Goal: Task Accomplishment & Management: Manage account settings

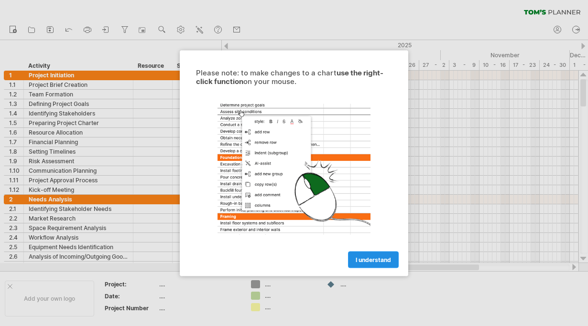
click at [372, 261] on span "I understand" at bounding box center [373, 259] width 35 height 7
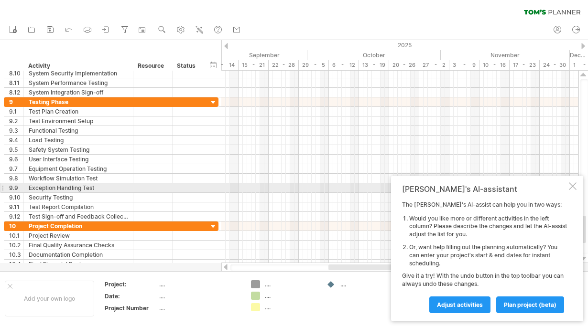
click at [575, 188] on div at bounding box center [573, 187] width 8 height 8
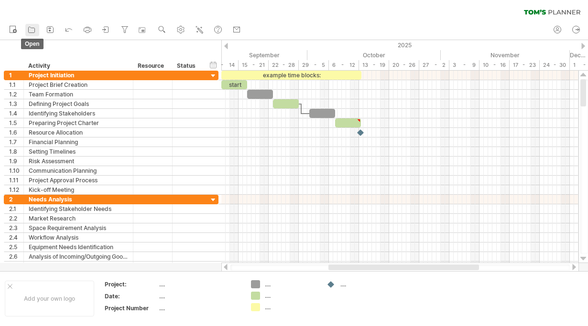
click at [31, 30] on icon at bounding box center [32, 30] width 10 height 10
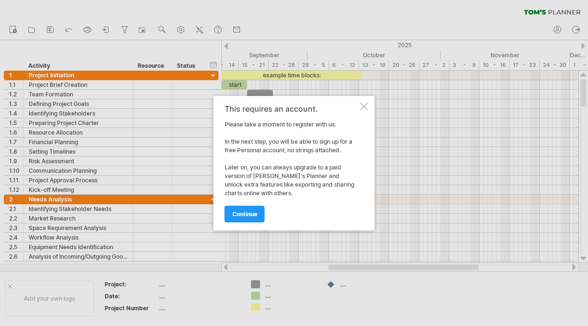
click at [364, 106] on div at bounding box center [364, 107] width 8 height 8
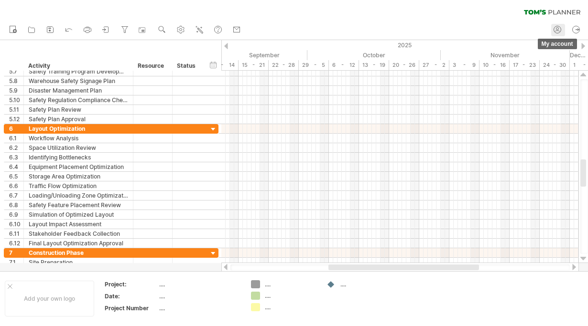
click at [559, 27] on circle at bounding box center [557, 29] width 7 height 7
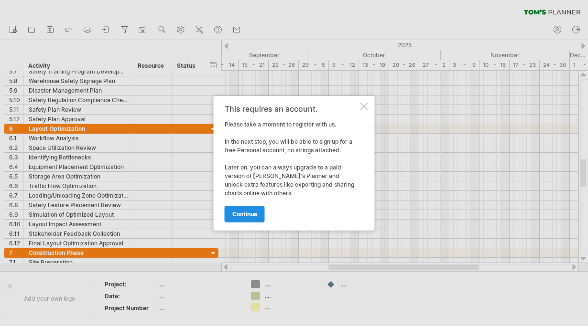
click at [260, 216] on link "continue" at bounding box center [245, 214] width 40 height 17
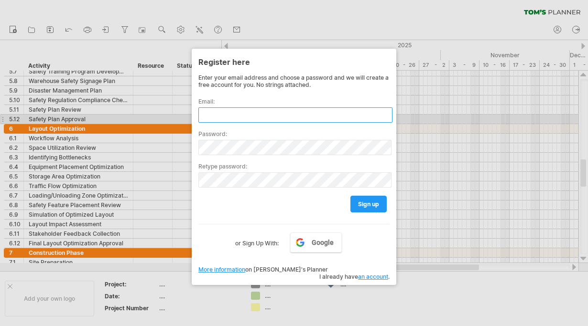
click at [249, 116] on input "text" at bounding box center [295, 115] width 194 height 15
type input "**********"
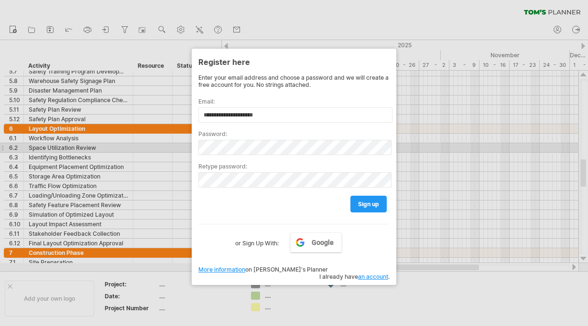
click at [175, 139] on div "Trying to reach [DOMAIN_NAME] Connected again... 0% clear filter new 1" at bounding box center [294, 163] width 588 height 326
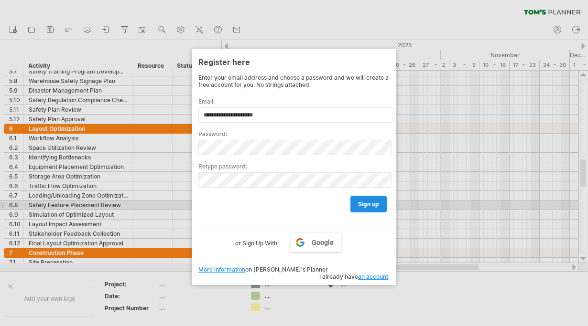
click at [361, 203] on span "sign up" at bounding box center [368, 204] width 21 height 7
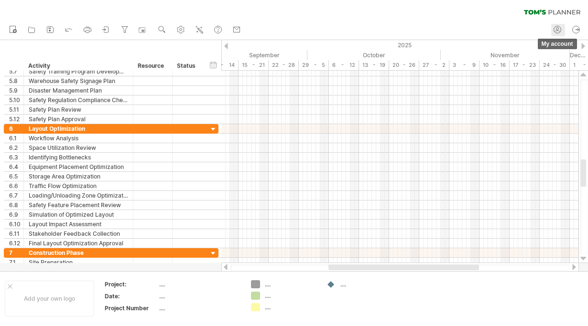
click at [562, 29] on link "my account" at bounding box center [558, 30] width 14 height 12
type input "**********"
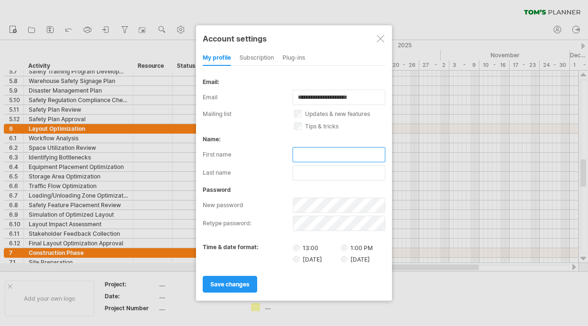
click at [321, 152] on input "text" at bounding box center [338, 154] width 93 height 15
type input "*******"
type input "**********"
click at [243, 278] on link "save changes" at bounding box center [230, 284] width 54 height 17
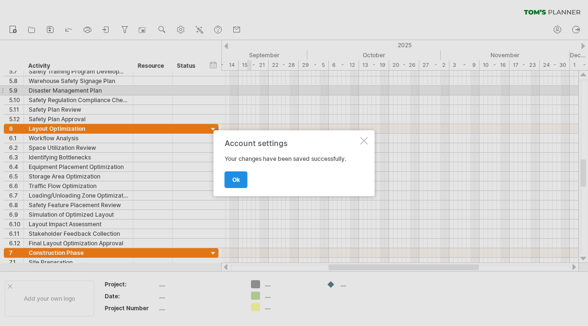
click at [232, 179] on link "ok" at bounding box center [236, 180] width 23 height 17
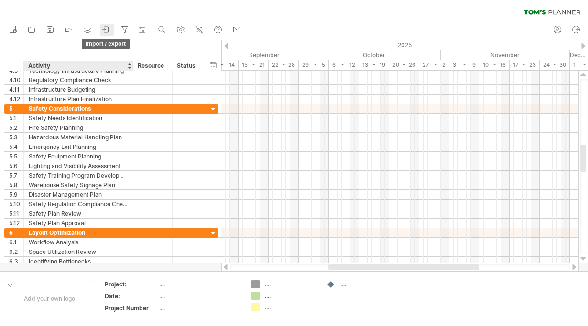
click at [108, 34] on div at bounding box center [106, 30] width 10 height 10
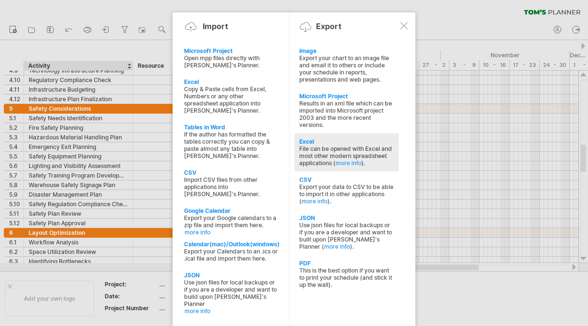
click at [303, 146] on div "File can be opened with Excel and most other modern spreadsheet applications ( …" at bounding box center [346, 156] width 95 height 22
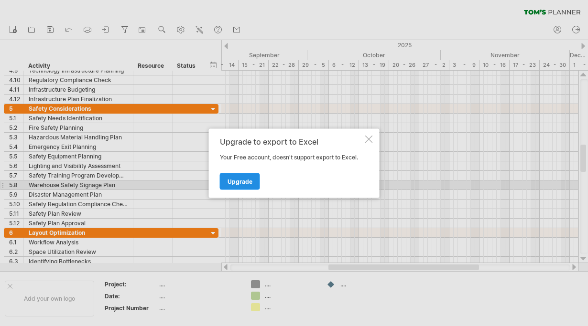
click at [233, 182] on span "Upgrade" at bounding box center [239, 181] width 25 height 7
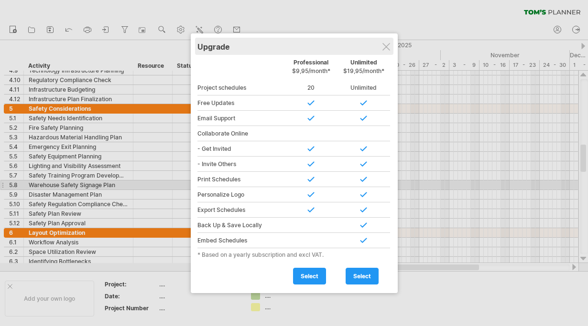
click at [391, 45] on div "Upgrade" at bounding box center [294, 46] width 194 height 17
click at [386, 52] on div "Upgrade" at bounding box center [294, 46] width 194 height 17
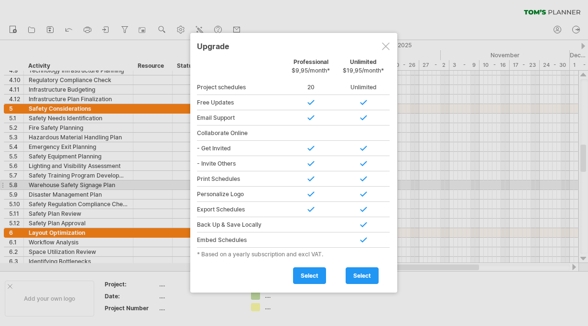
click at [58, 110] on div at bounding box center [294, 163] width 588 height 326
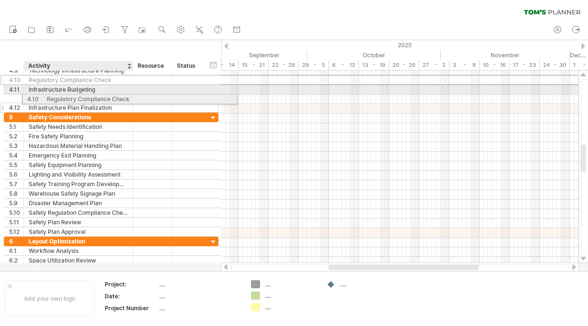
drag, startPoint x: 37, startPoint y: 80, endPoint x: 53, endPoint y: 97, distance: 23.7
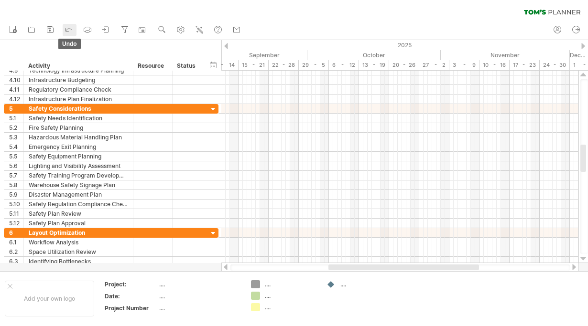
click at [70, 28] on icon at bounding box center [69, 29] width 10 height 10
click at [9, 65] on div at bounding box center [16, 66] width 14 height 10
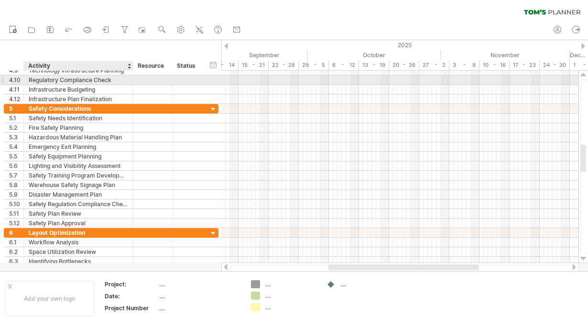
click at [35, 82] on div "Regulatory Compliance Check" at bounding box center [78, 80] width 99 height 9
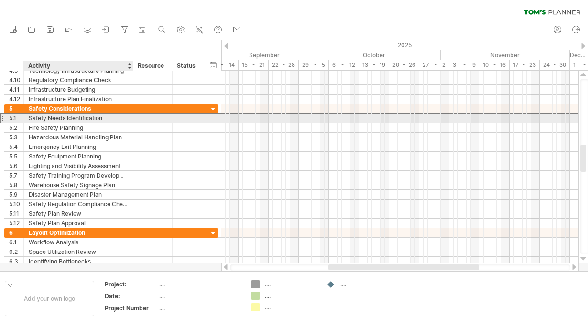
click at [65, 117] on div "Safety Needs Identification" at bounding box center [78, 118] width 99 height 9
